Goal: Task Accomplishment & Management: Manage account settings

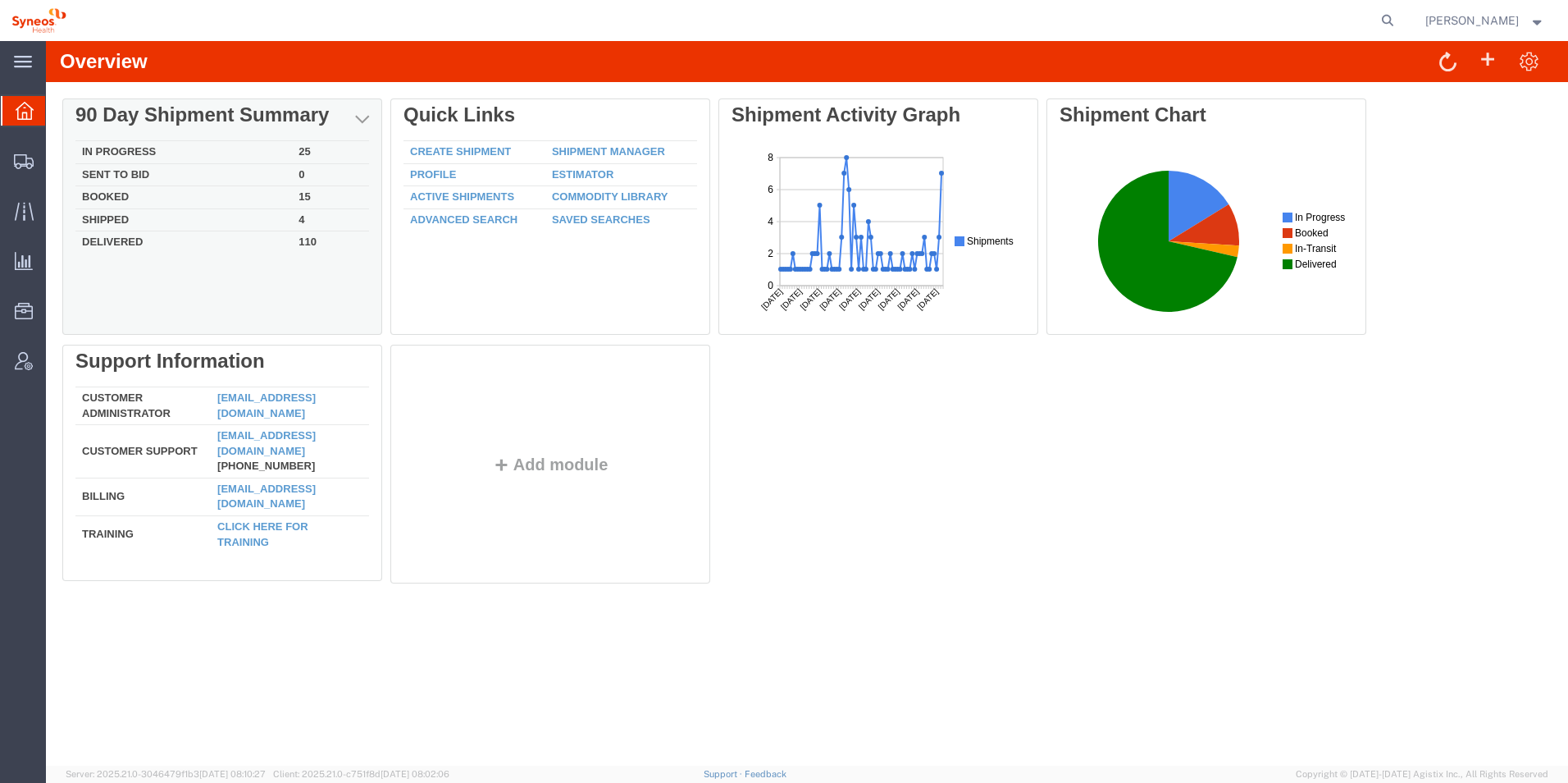
click at [171, 144] on td "In Progress" at bounding box center [184, 152] width 217 height 23
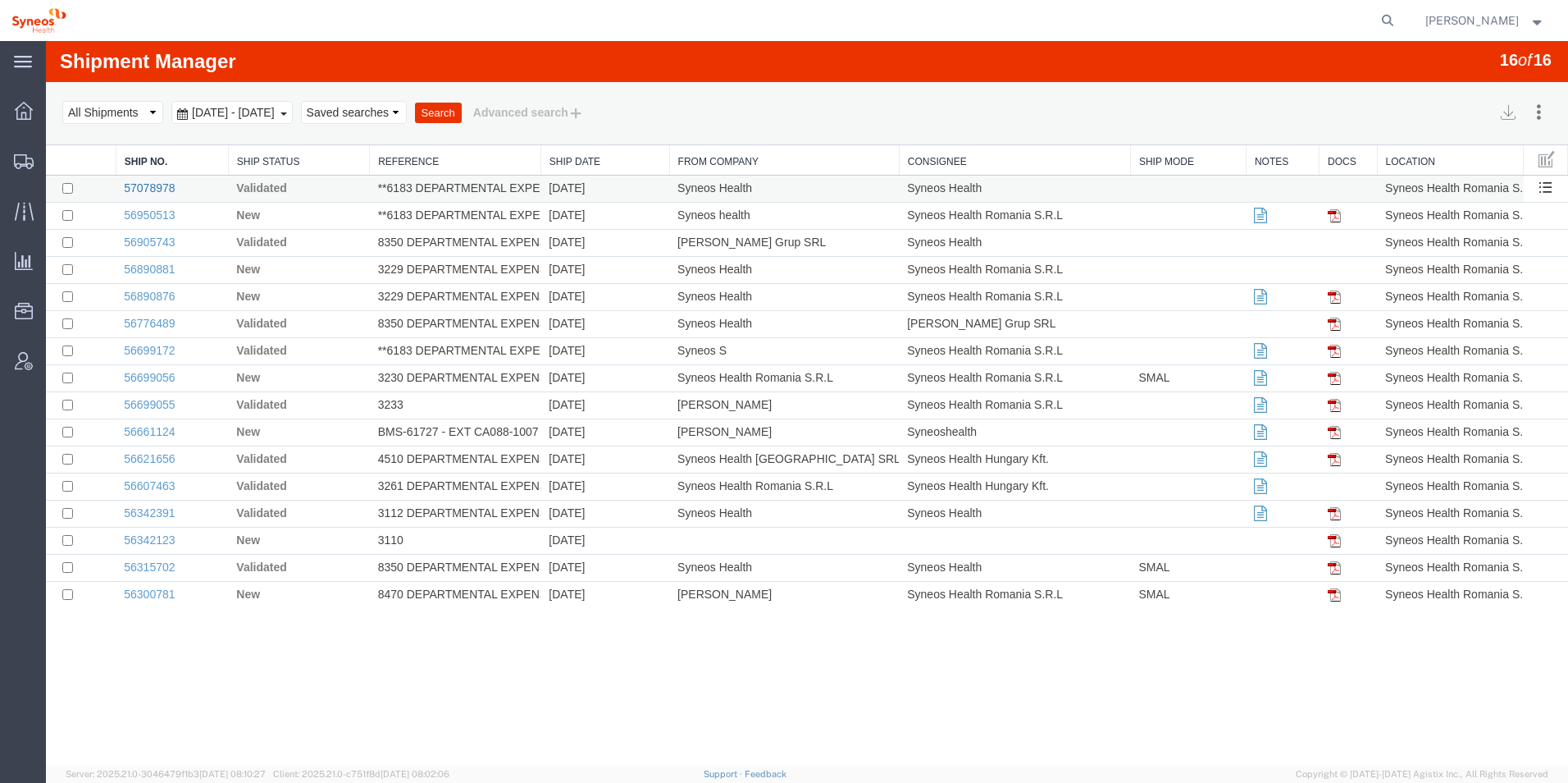
click at [163, 183] on link "57078978" at bounding box center [149, 188] width 51 height 13
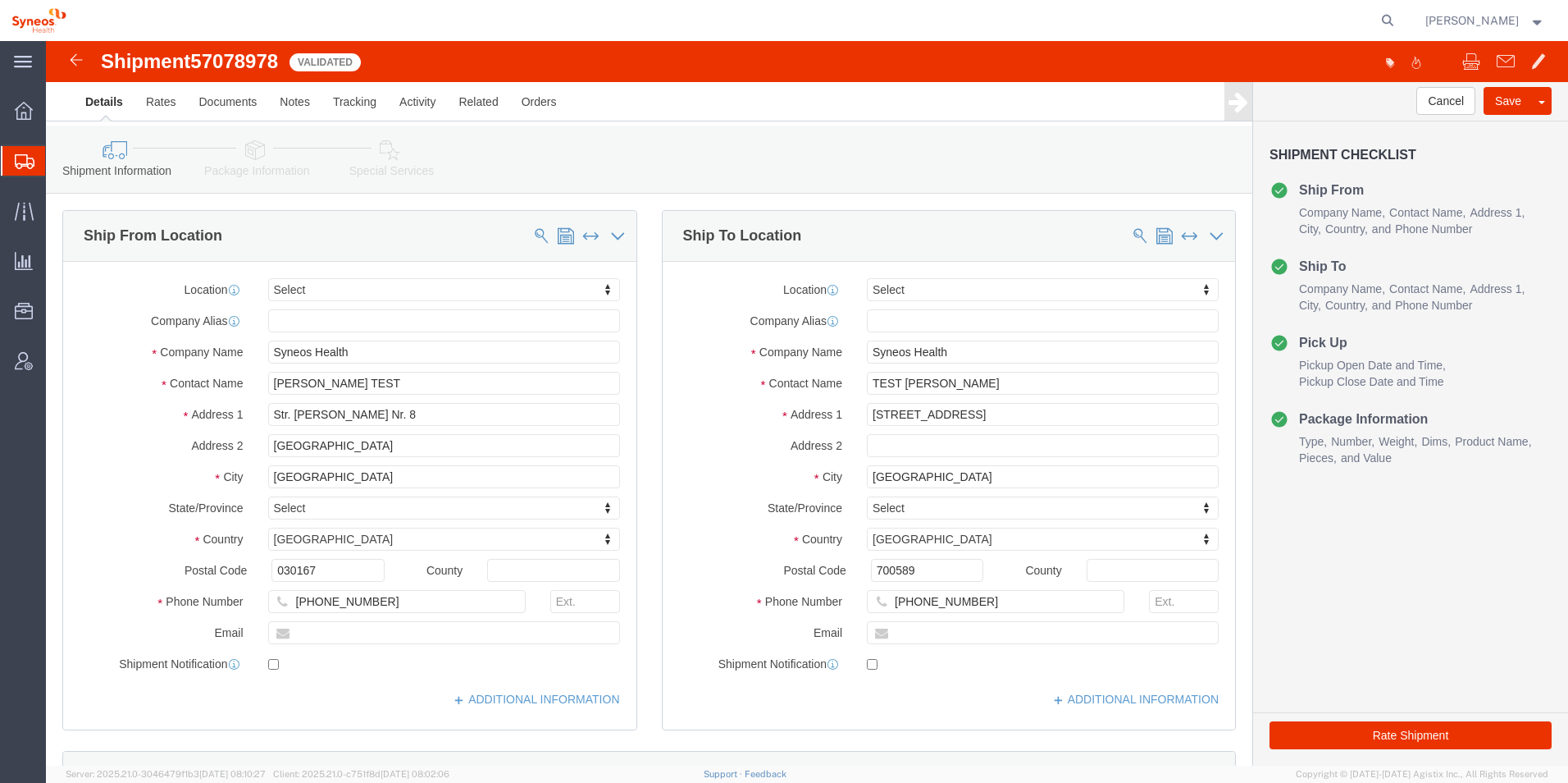
select select
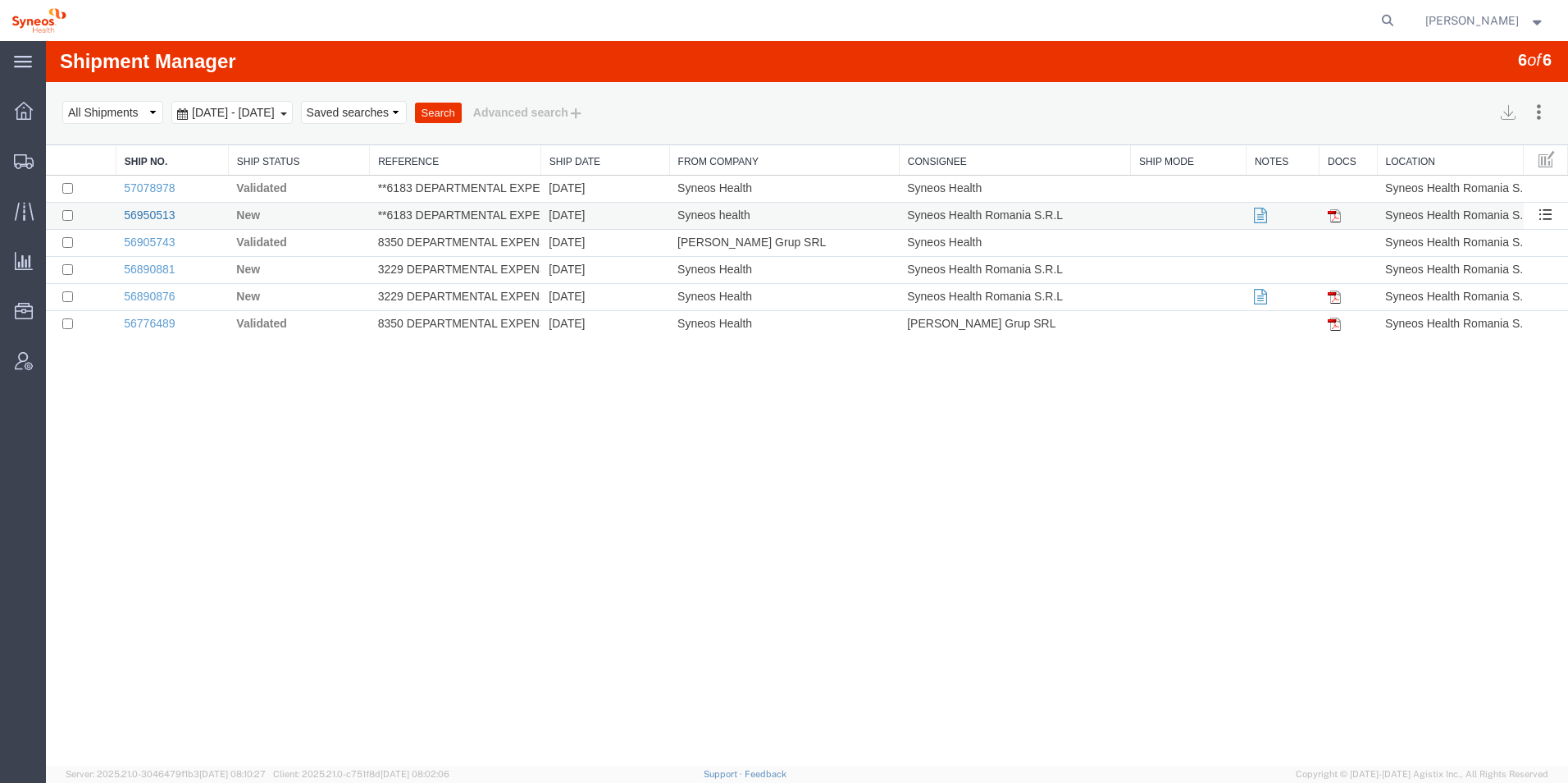
click at [161, 215] on link "56950513" at bounding box center [149, 215] width 51 height 13
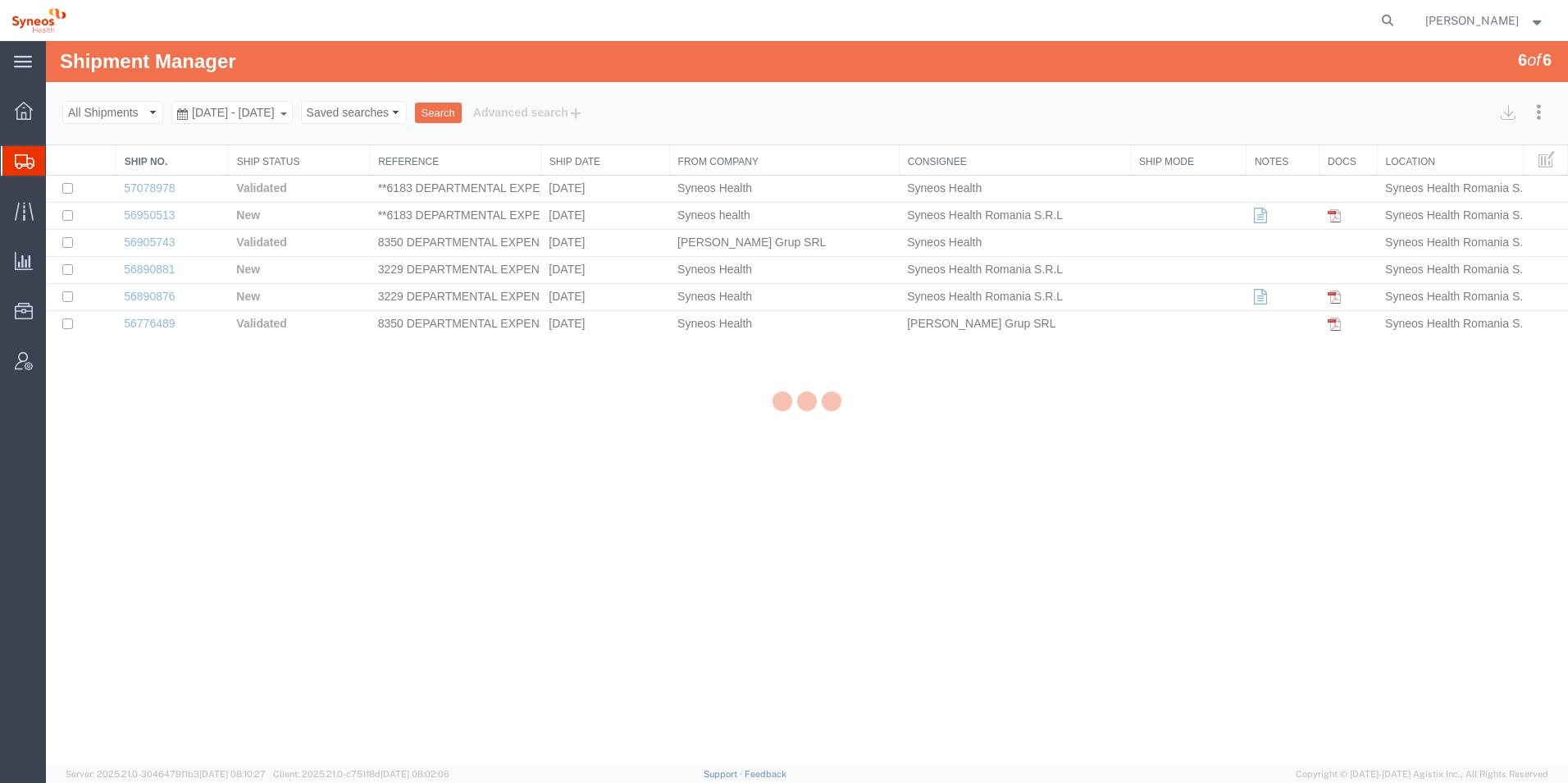
select select "48853"
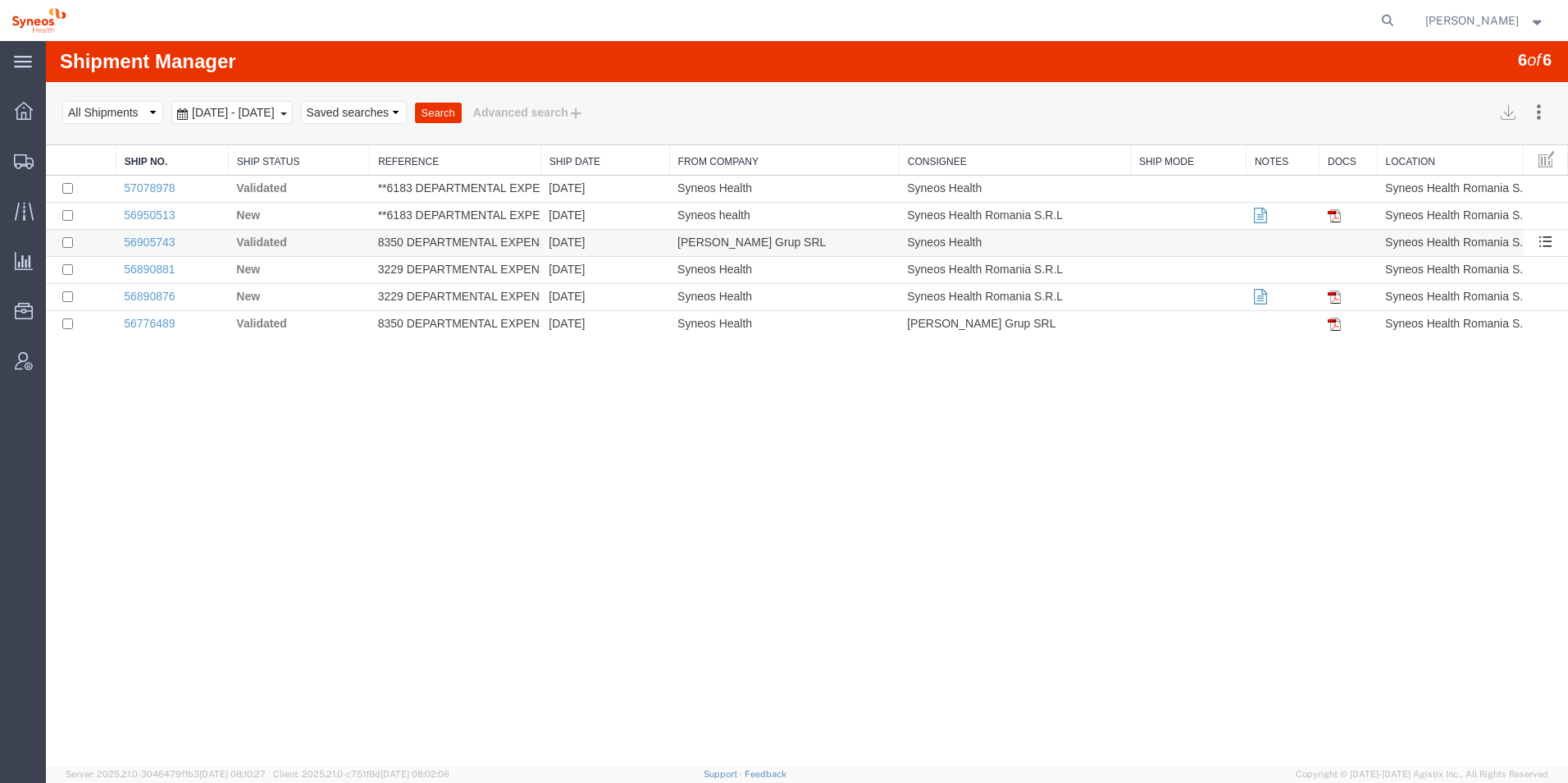
click at [249, 241] on span "Validated" at bounding box center [261, 242] width 50 height 13
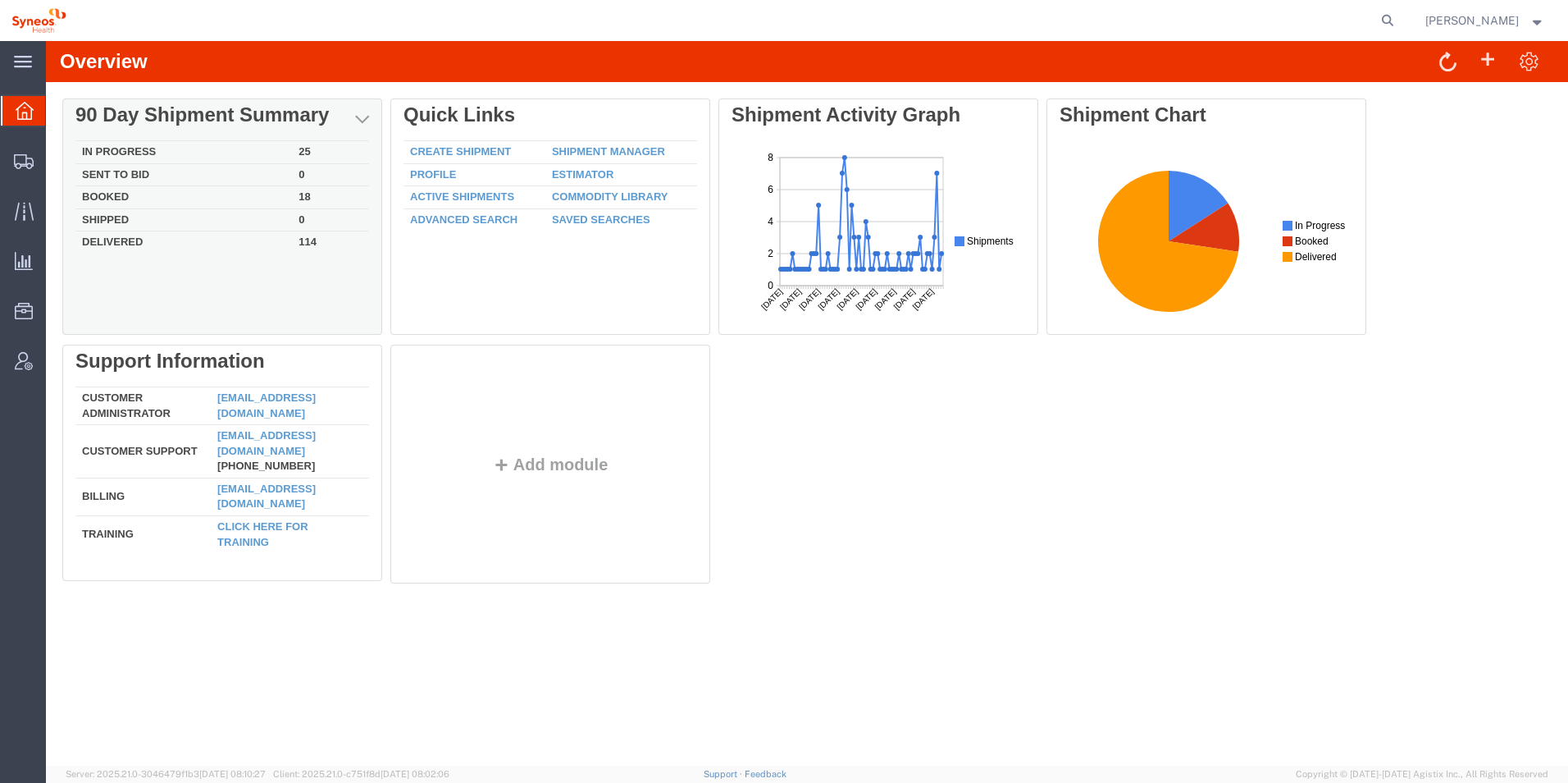
click at [322, 194] on td "18" at bounding box center [331, 197] width 77 height 23
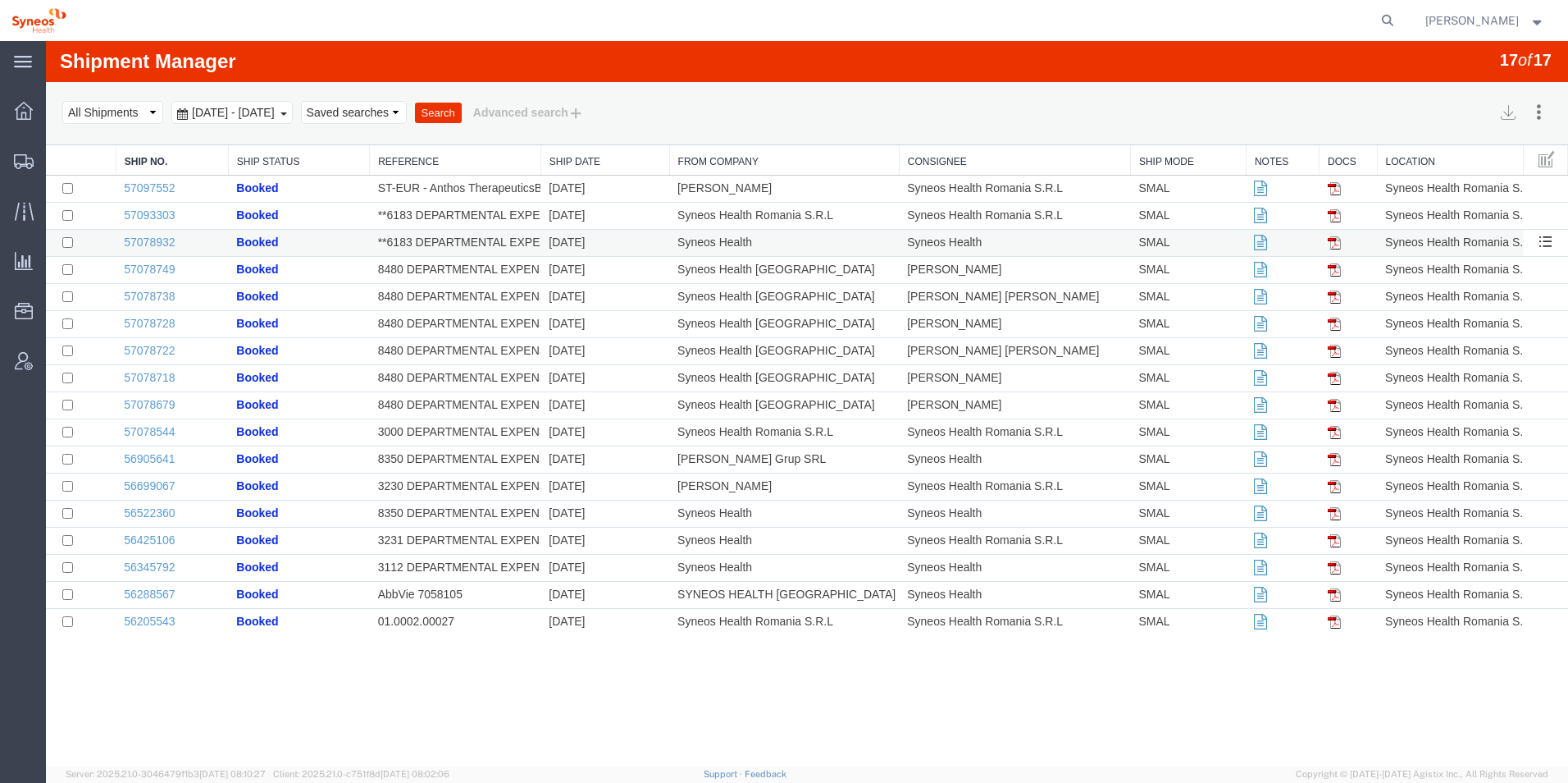
click at [810, 247] on td "Syneos Health" at bounding box center [784, 243] width 229 height 27
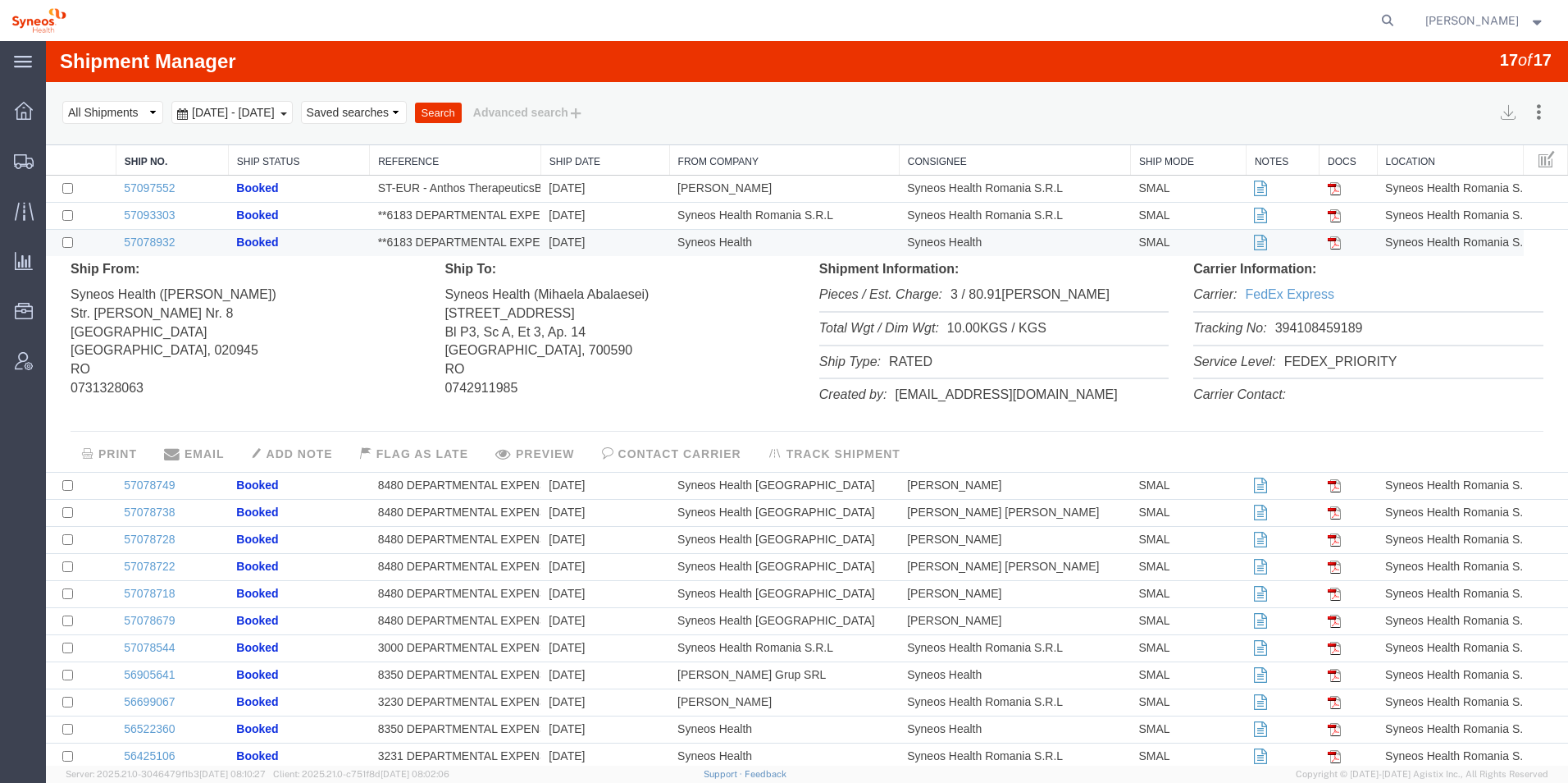
click at [145, 300] on address "Syneos Health ([PERSON_NAME]) Str. [PERSON_NAME][STREET_ADDRESS] 0731328063" at bounding box center [245, 339] width 349 height 119
click at [1328, 244] on img at bounding box center [1335, 243] width 13 height 13
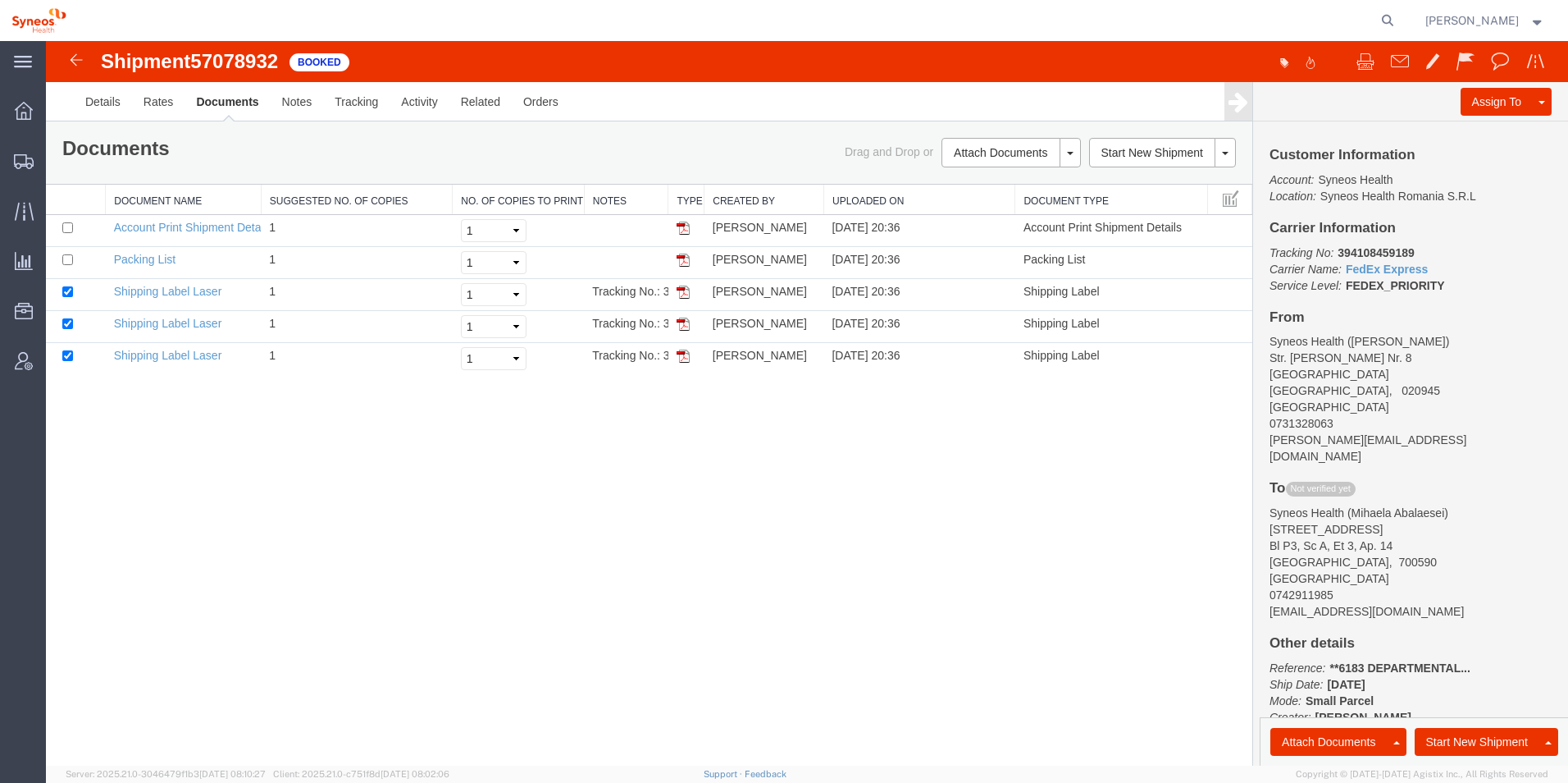
click at [530, 559] on div "Shipment 57078932 5 of 5 Booked Details Rates Documents Notes Tracking Activity…" at bounding box center [807, 403] width 1523 height 724
click at [181, 292] on link "Shipping Label Laser" at bounding box center [168, 292] width 108 height 13
drag, startPoint x: 133, startPoint y: 323, endPoint x: 228, endPoint y: 323, distance: 95.0
click at [133, 323] on link "Shipping Label Laser" at bounding box center [168, 323] width 108 height 13
click at [153, 360] on link "Shipping Label Laser" at bounding box center [168, 355] width 108 height 13
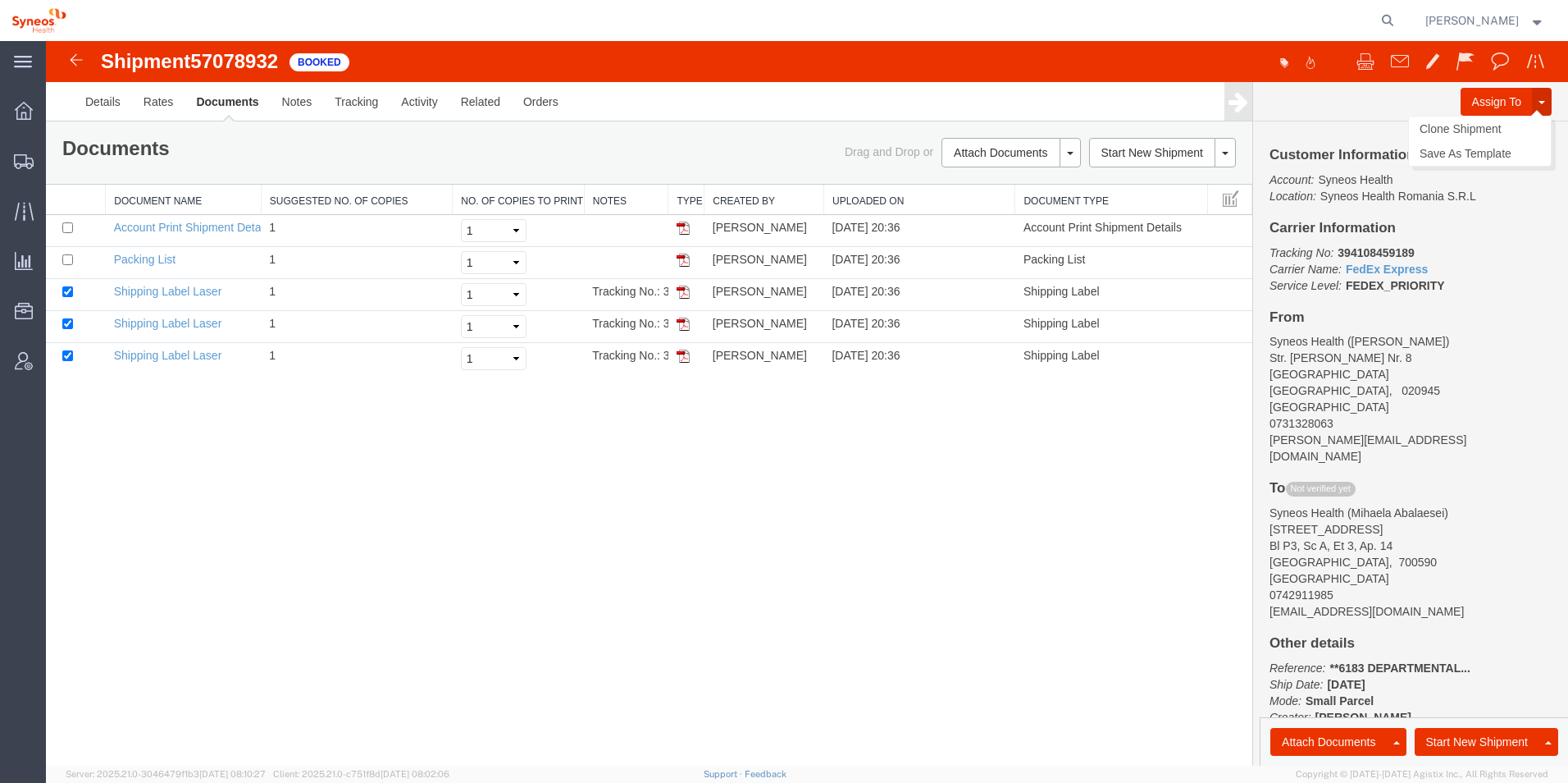
click at [1544, 108] on button at bounding box center [1541, 101] width 19 height 28
click at [1510, 402] on address "Syneos Health ([PERSON_NAME]) Str. [PERSON_NAME][STREET_ADDRESS] 0731328063 [PE…" at bounding box center [1411, 398] width 282 height 131
click at [1344, 481] on span "Not verified yet" at bounding box center [1320, 489] width 70 height 15
drag, startPoint x: 1344, startPoint y: 470, endPoint x: 1099, endPoint y: 510, distance: 248.2
click at [1099, 510] on div "Shipment 57078932 5 of 5 Booked Details Rates Documents Notes Tracking Activity…" at bounding box center [807, 403] width 1523 height 724
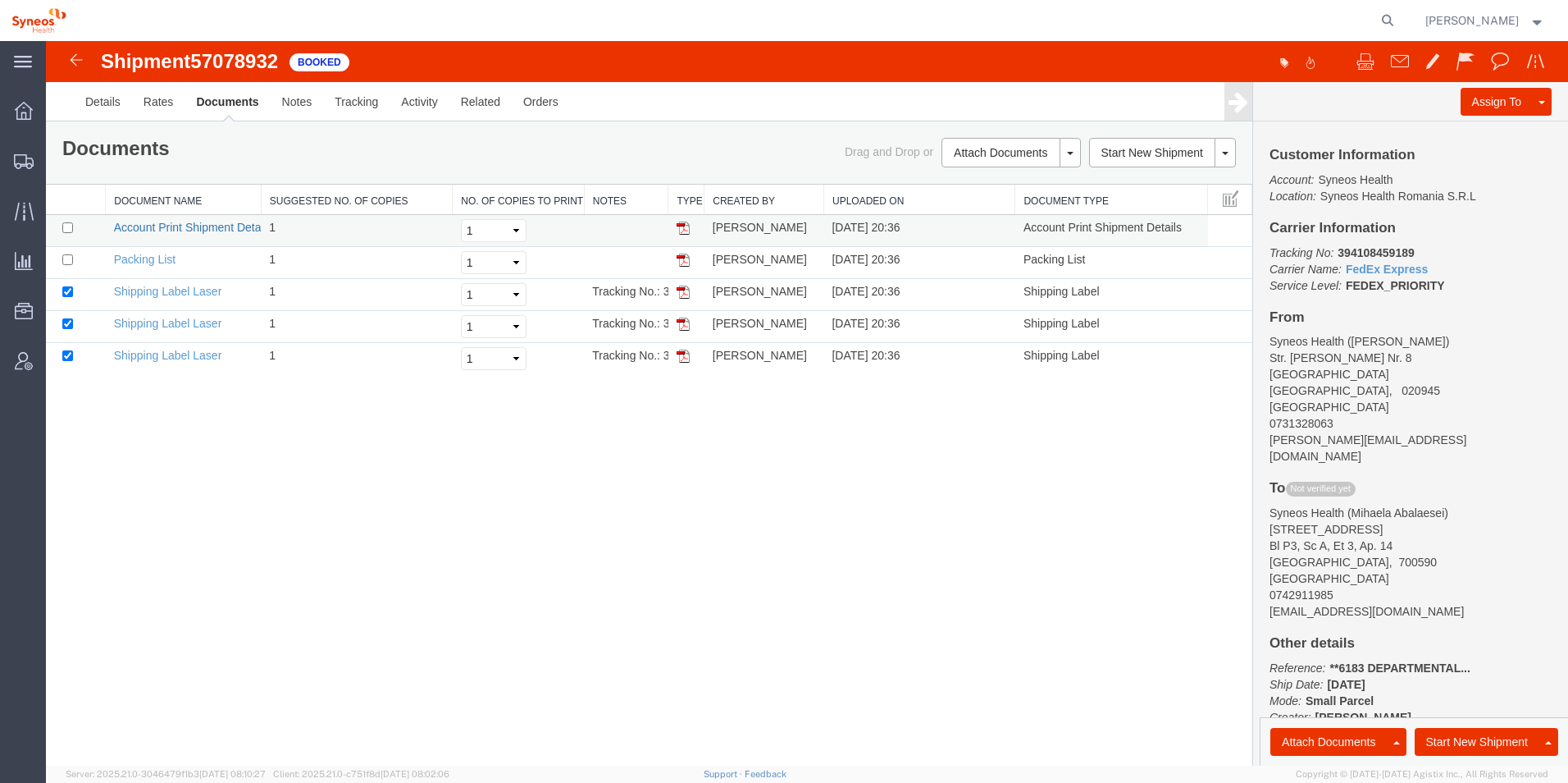
click at [170, 223] on link "Account Print Shipment Details" at bounding box center [193, 228] width 158 height 13
